Goal: Find specific page/section: Find specific page/section

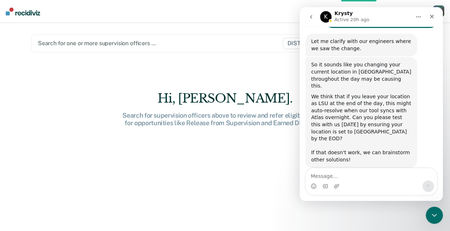
scroll to position [1308, 0]
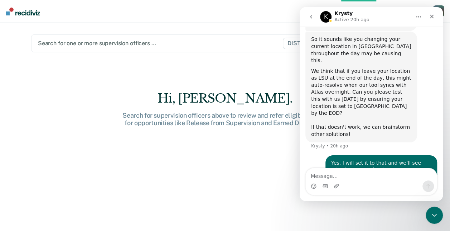
click at [221, 48] on div "Search for one or more supervision officers …" at bounding box center [160, 43] width 246 height 10
click at [432, 16] on icon "Close" at bounding box center [432, 17] width 4 height 4
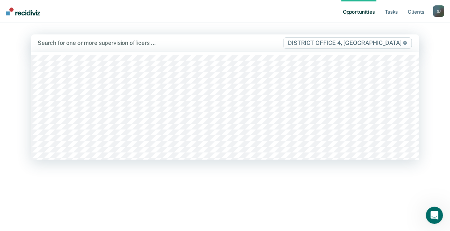
click at [256, 41] on div at bounding box center [160, 43] width 245 height 8
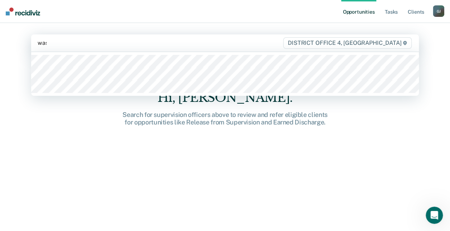
type input "wask"
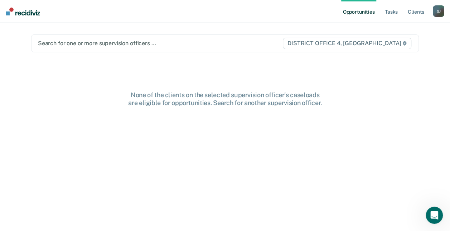
click at [239, 51] on div "Search for one or more supervision officers … DISTRICT OFFICE 4, BOISE" at bounding box center [225, 43] width 388 height 18
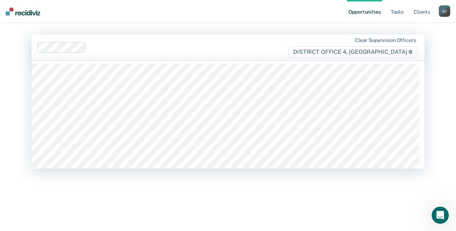
click at [367, 12] on link "Opportunities" at bounding box center [364, 11] width 35 height 23
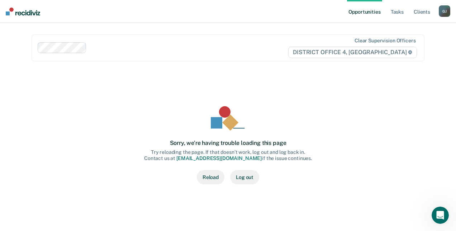
click at [205, 178] on button "Reload" at bounding box center [211, 177] width 28 height 14
